Goal: Information Seeking & Learning: Find specific page/section

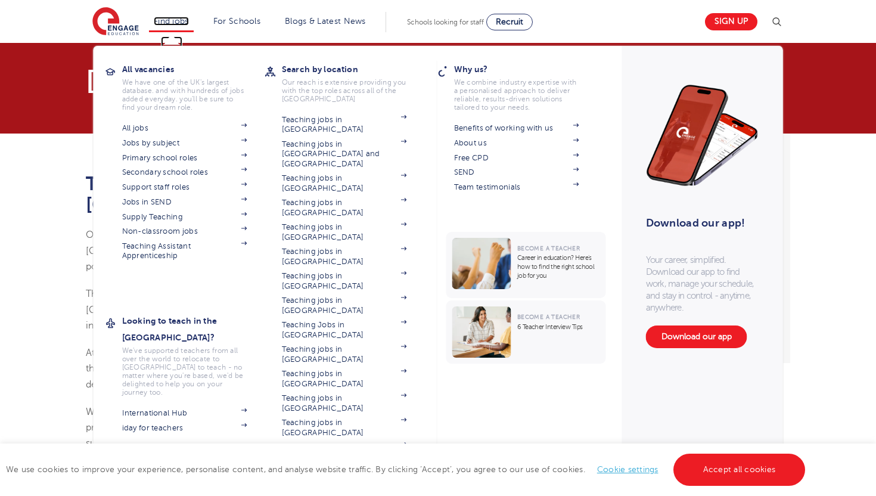
click at [181, 21] on link "Find jobs" at bounding box center [171, 21] width 35 height 9
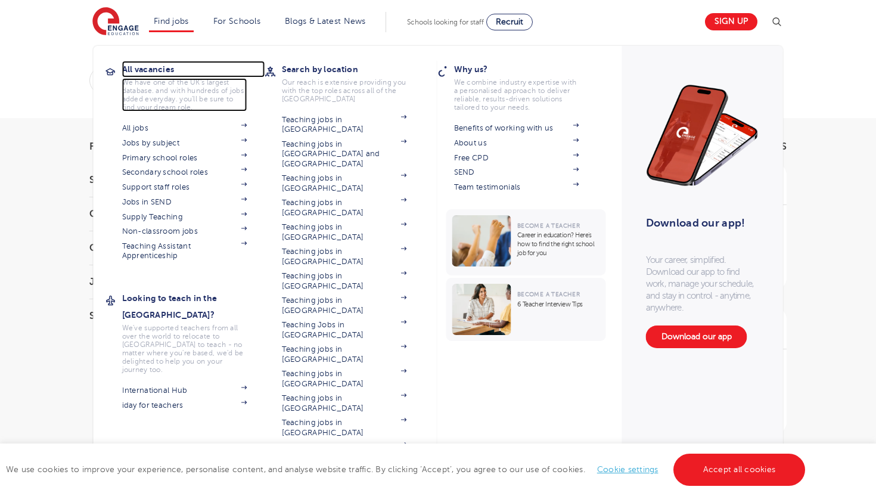
click at [154, 76] on h3 "All vacancies" at bounding box center [193, 69] width 143 height 17
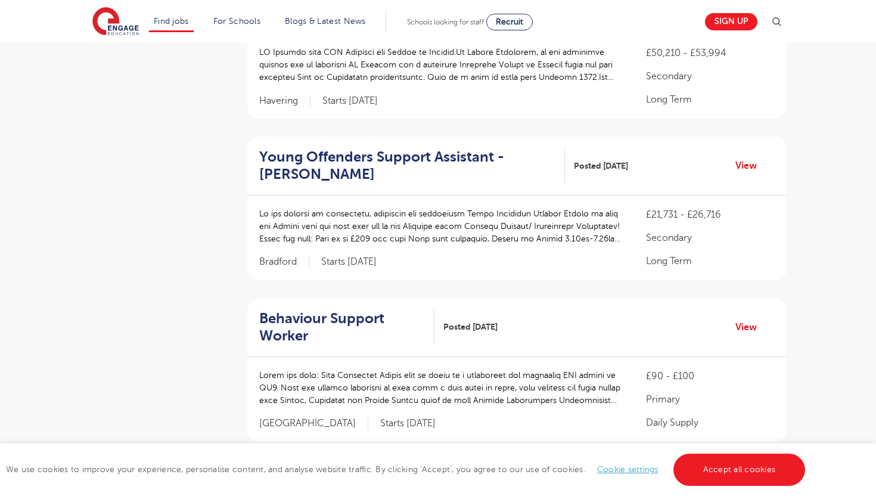
scroll to position [498, 0]
